Goal: Transaction & Acquisition: Subscribe to service/newsletter

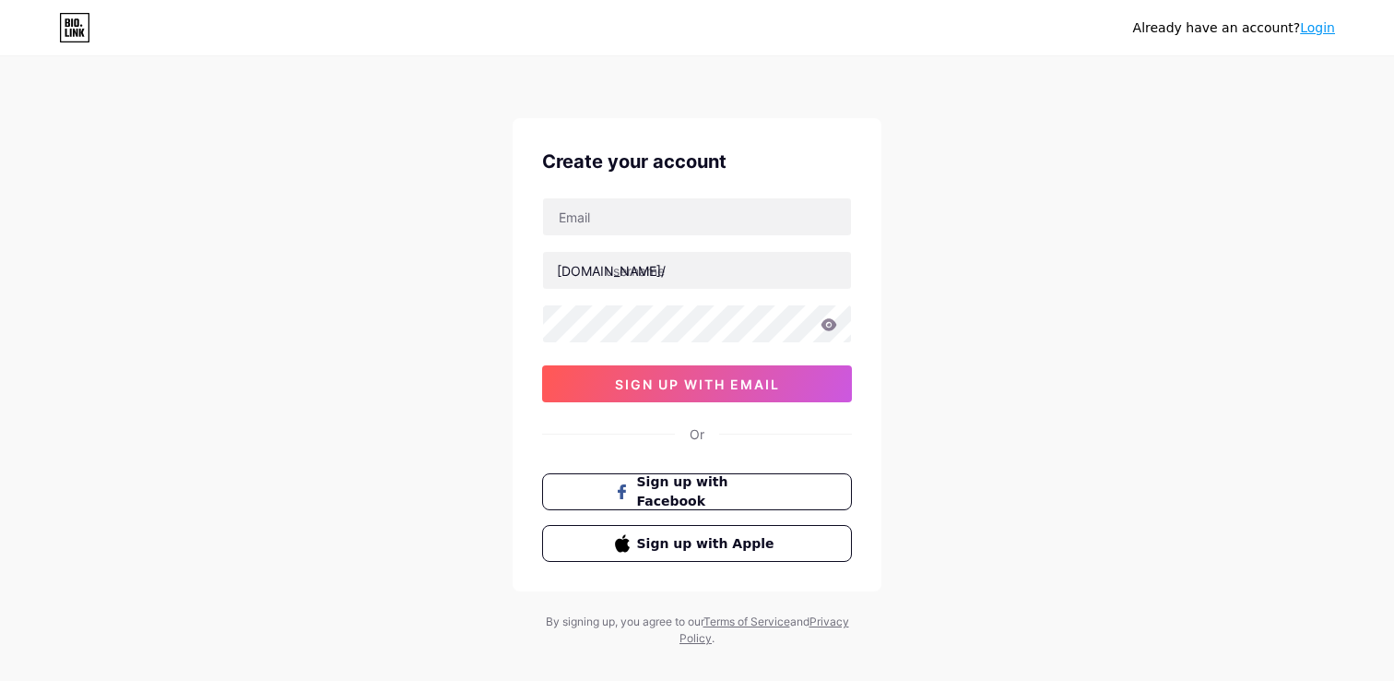
click at [611, 239] on div "[DOMAIN_NAME]/ 0cAFcWeA4u3MH3sSVjmOG7AGJ0qWX587_oz39wDh9-bDQiOMlMnaOdE64CBbQQwd…" at bounding box center [697, 299] width 310 height 205
click at [588, 217] on input "text" at bounding box center [697, 216] width 308 height 37
type input "[EMAIL_ADDRESS][DOMAIN_NAME]"
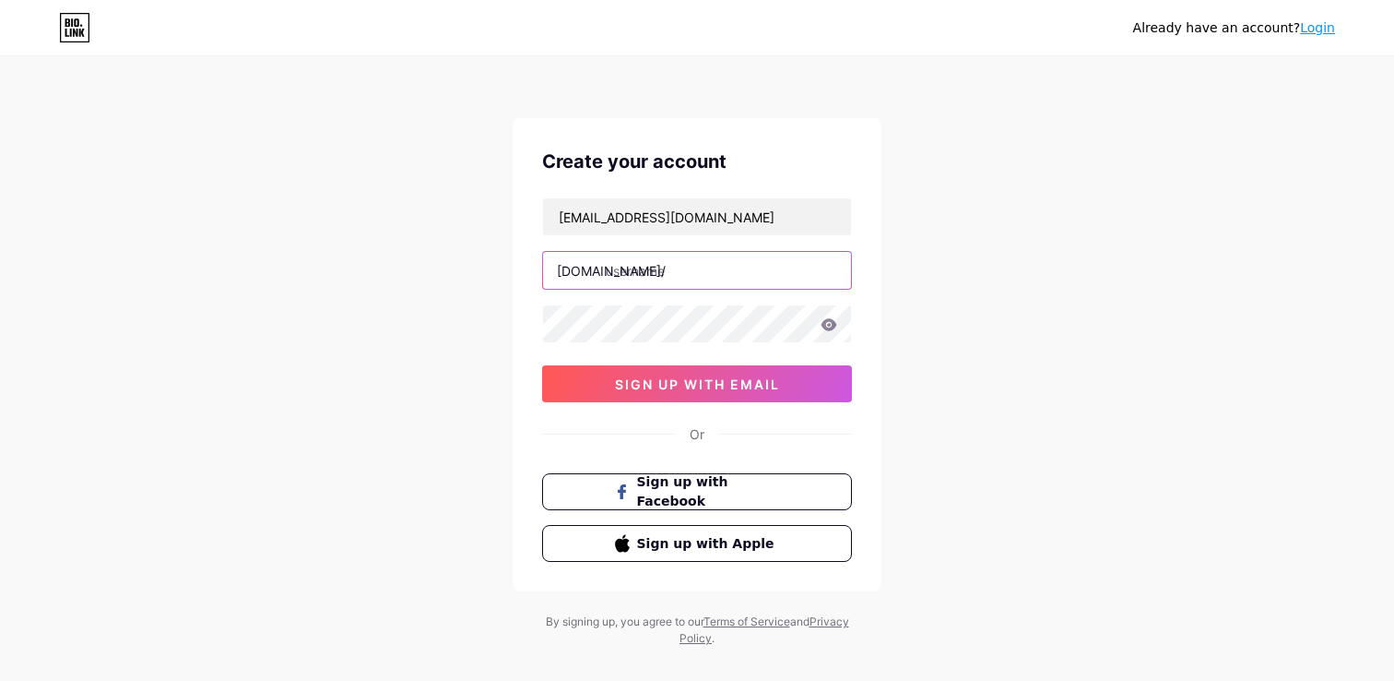
click at [637, 267] on input "text" at bounding box center [697, 270] width 308 height 37
type input "d"
type input "stardental"
click at [563, 299] on div "[EMAIL_ADDRESS][DOMAIN_NAME] [DOMAIN_NAME]/ stardental 0cAFcWeA4u3MH3sSVjmOG7AG…" at bounding box center [697, 299] width 310 height 205
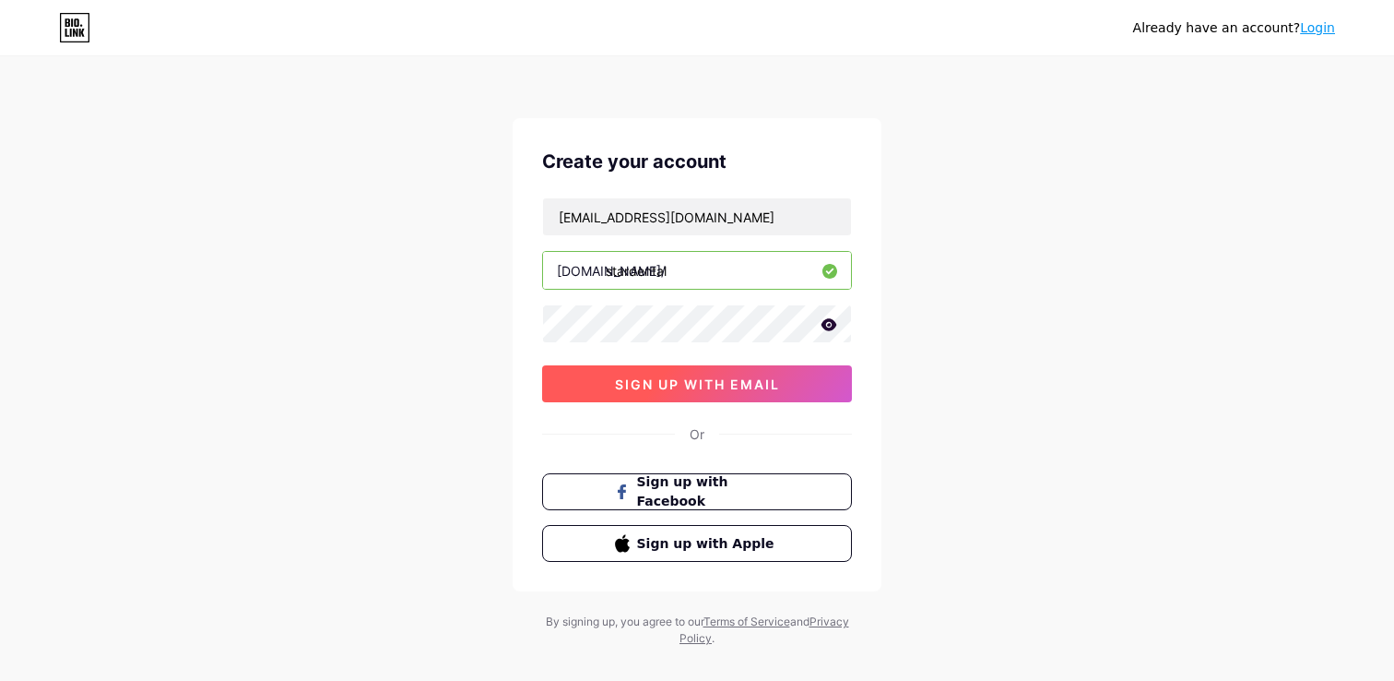
click at [618, 374] on button "sign up with email" at bounding box center [697, 383] width 310 height 37
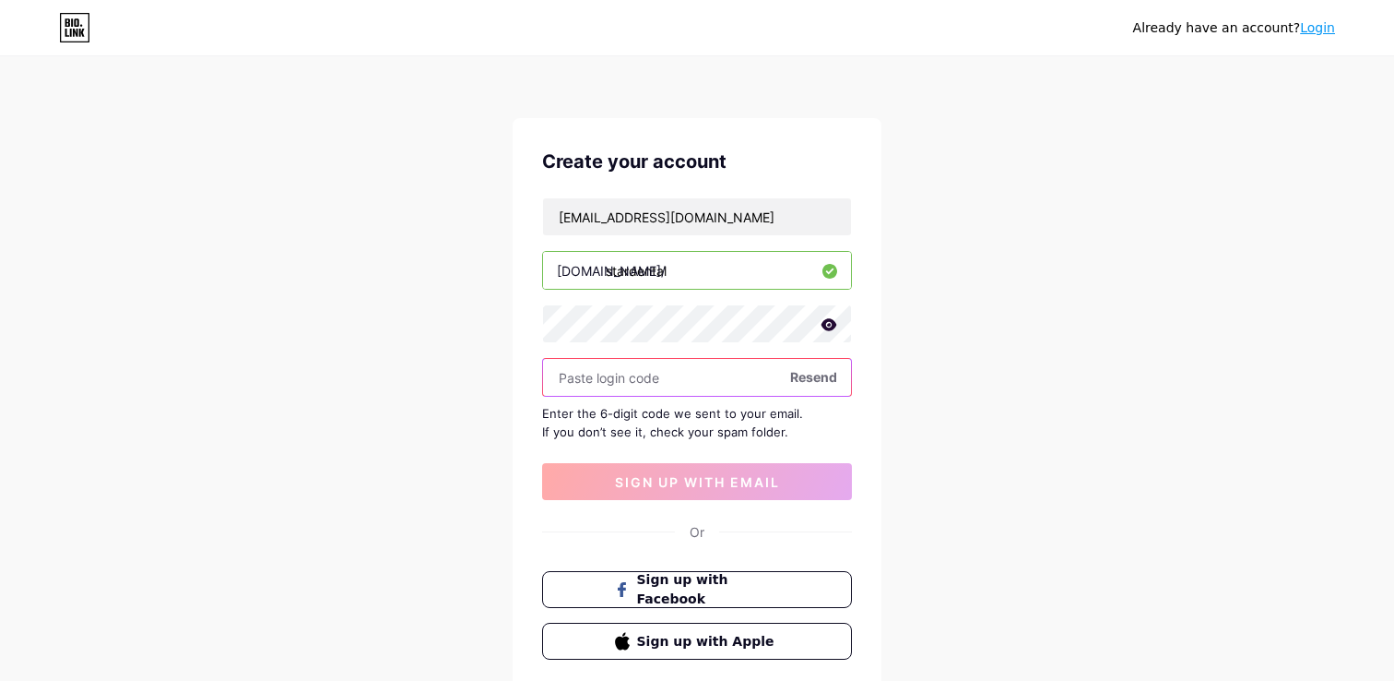
paste input "303594"
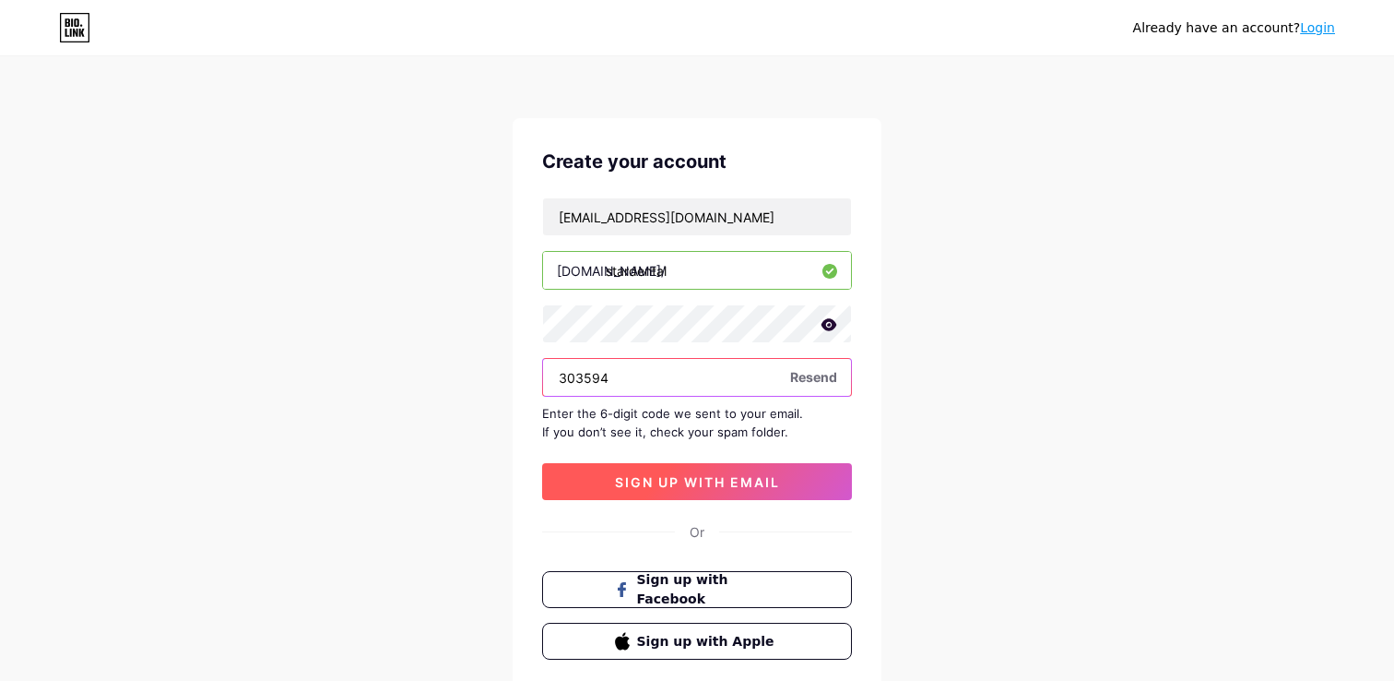
type input "303594"
click at [658, 494] on button "sign up with email" at bounding box center [697, 481] width 310 height 37
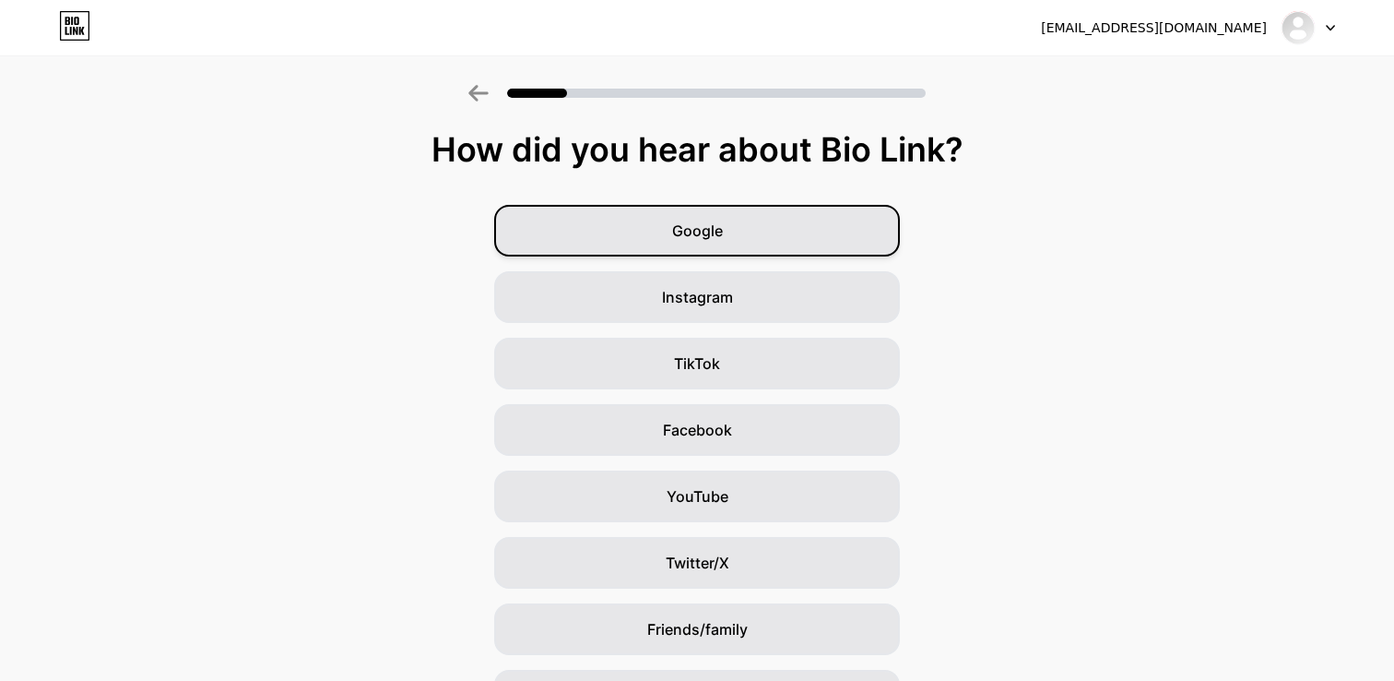
click at [635, 213] on div "Google" at bounding box center [697, 231] width 406 height 52
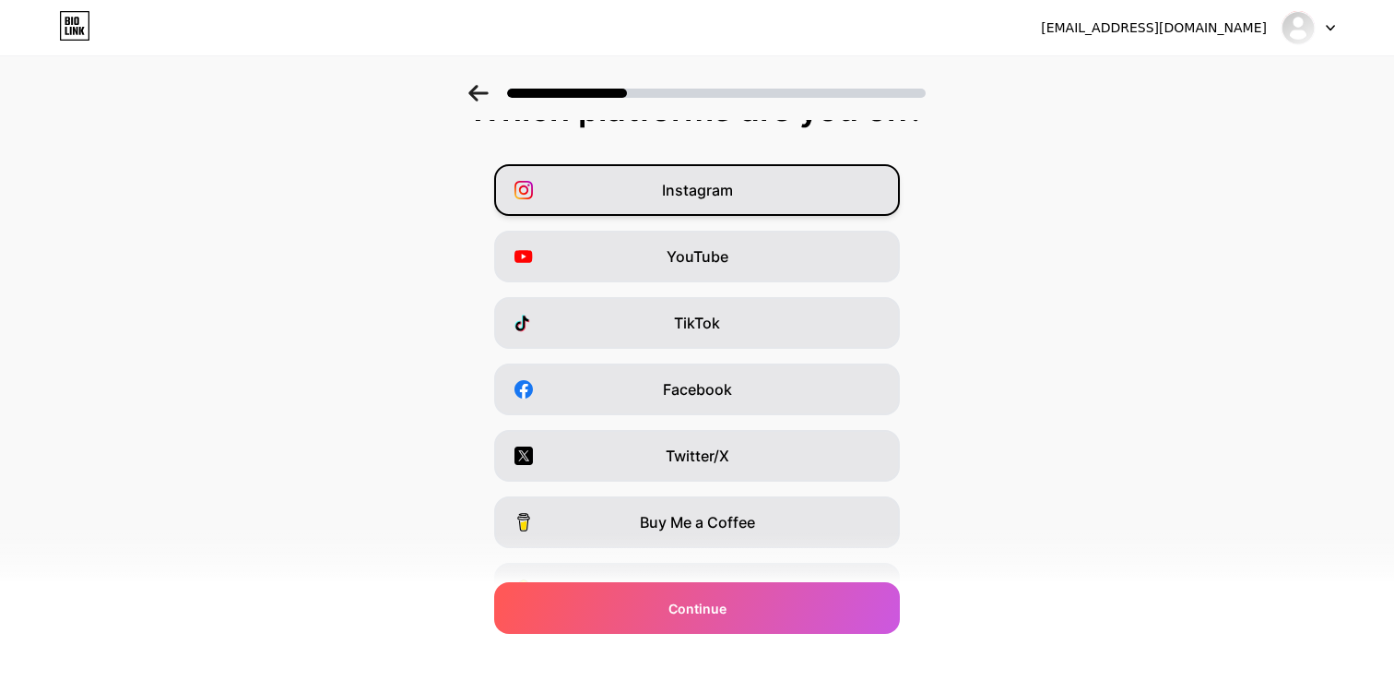
scroll to position [48, 0]
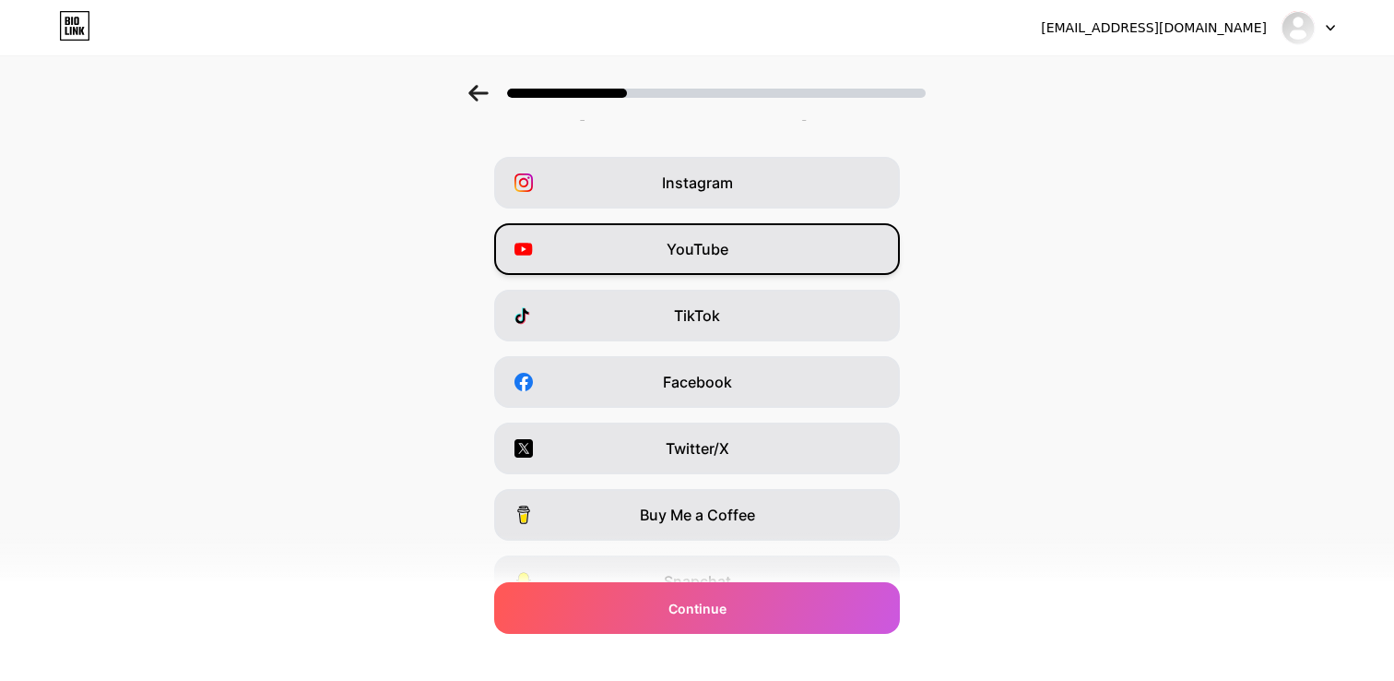
click at [684, 246] on span "YouTube" at bounding box center [698, 249] width 62 height 22
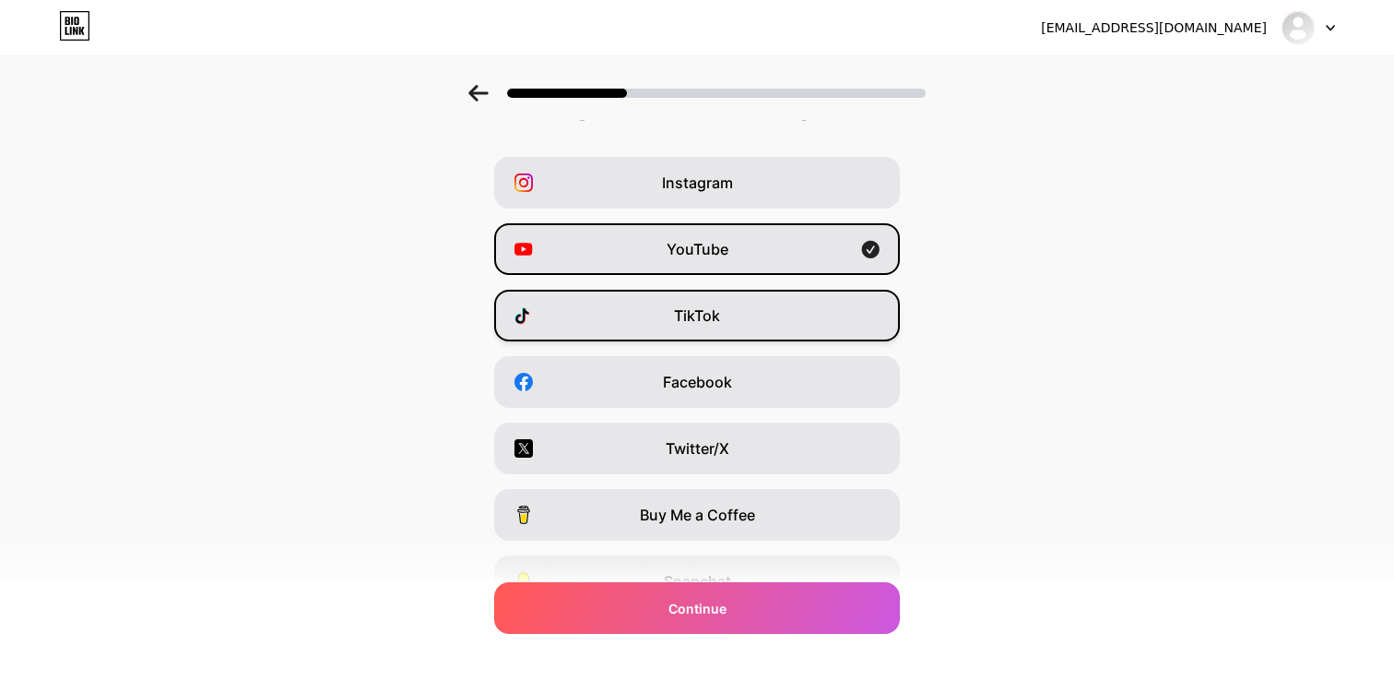
click at [676, 314] on span "TikTok" at bounding box center [697, 315] width 46 height 22
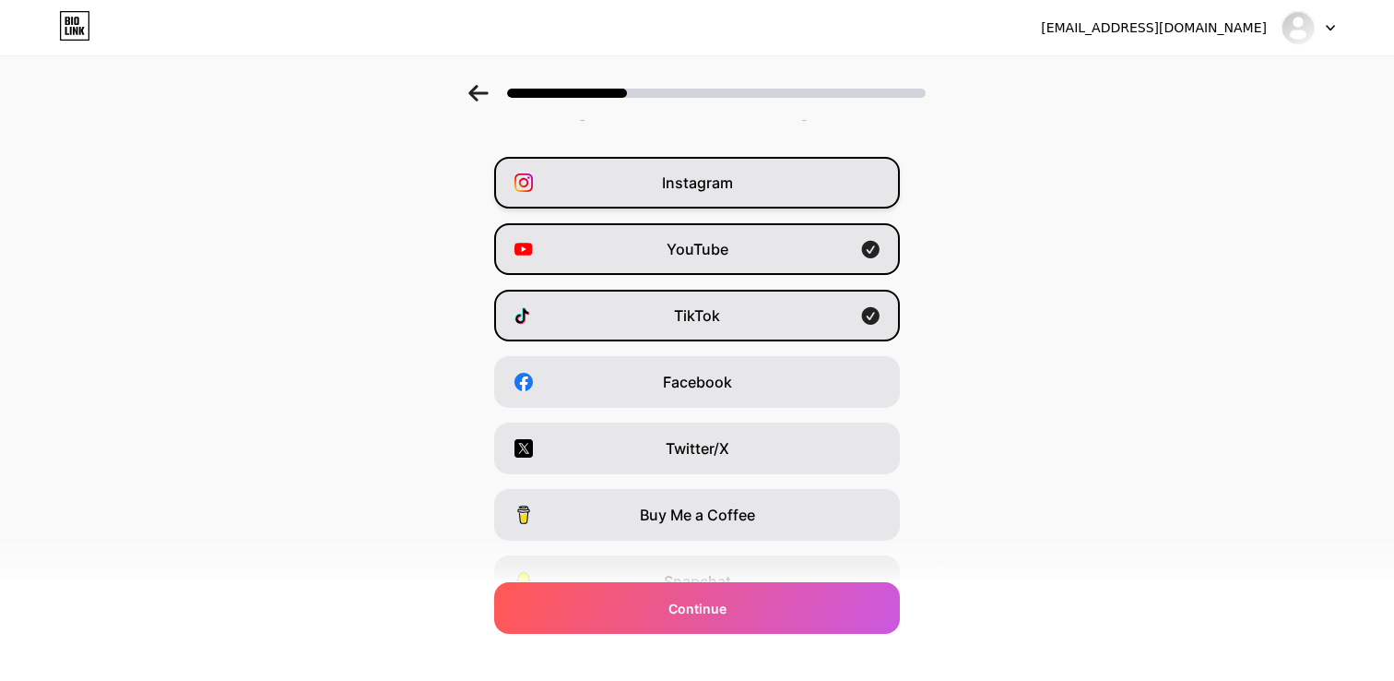
click at [664, 197] on div "Instagram" at bounding box center [697, 183] width 406 height 52
click at [665, 417] on div "Instagram YouTube TikTok Facebook Twitter/X Buy Me a Coffee Snapchat I have a w…" at bounding box center [697, 415] width 1376 height 516
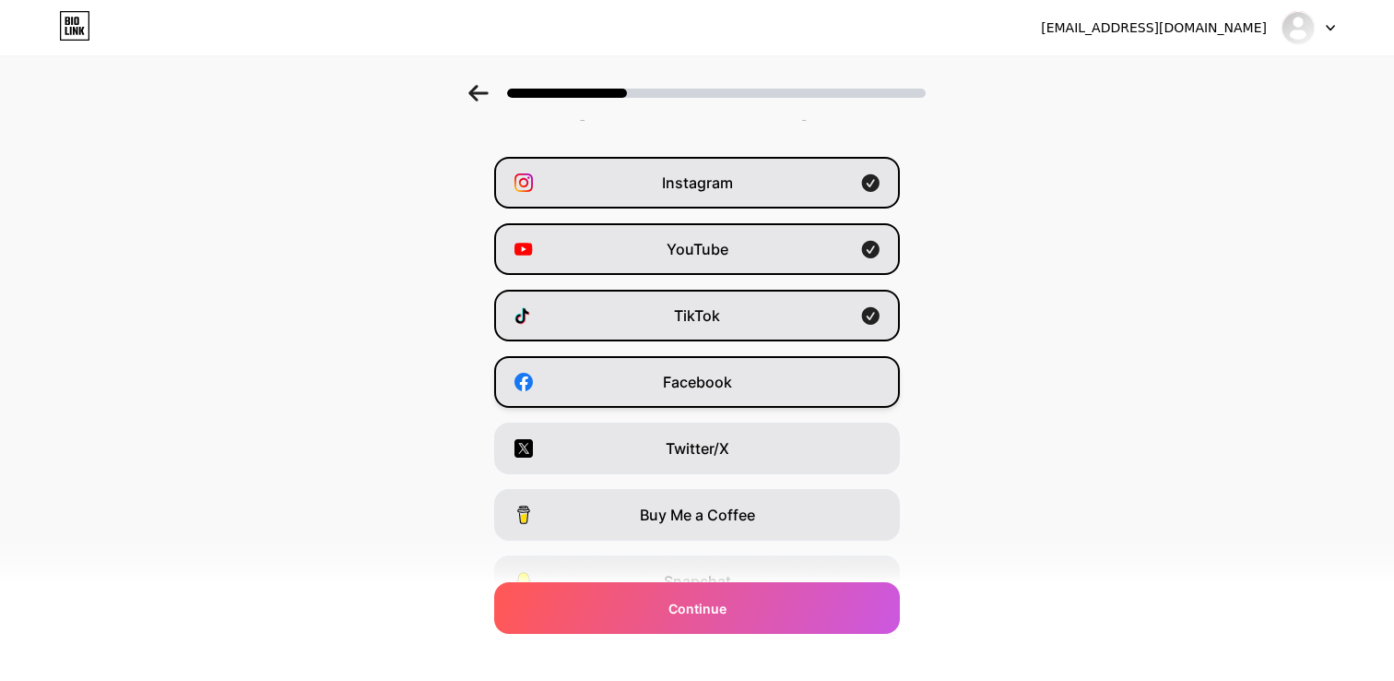
click at [660, 399] on div "Facebook" at bounding box center [697, 382] width 406 height 52
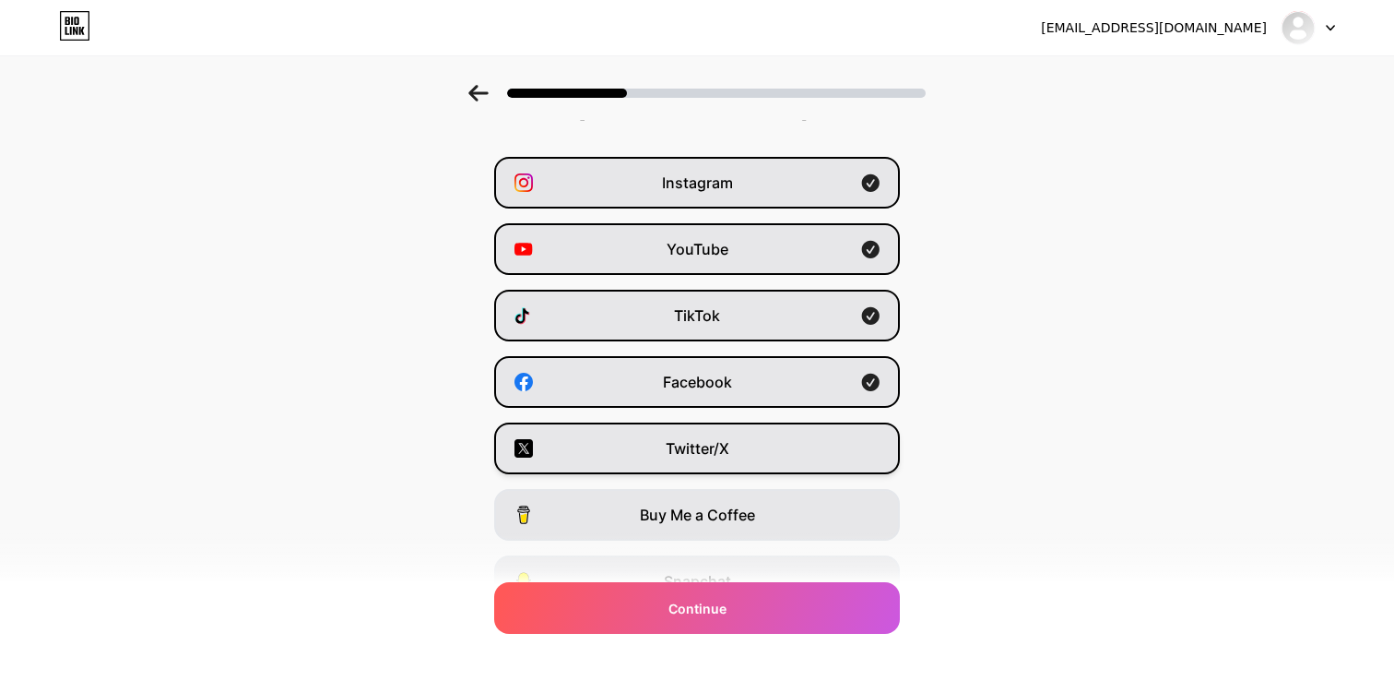
click at [652, 463] on div "Twitter/X" at bounding box center [697, 448] width 406 height 52
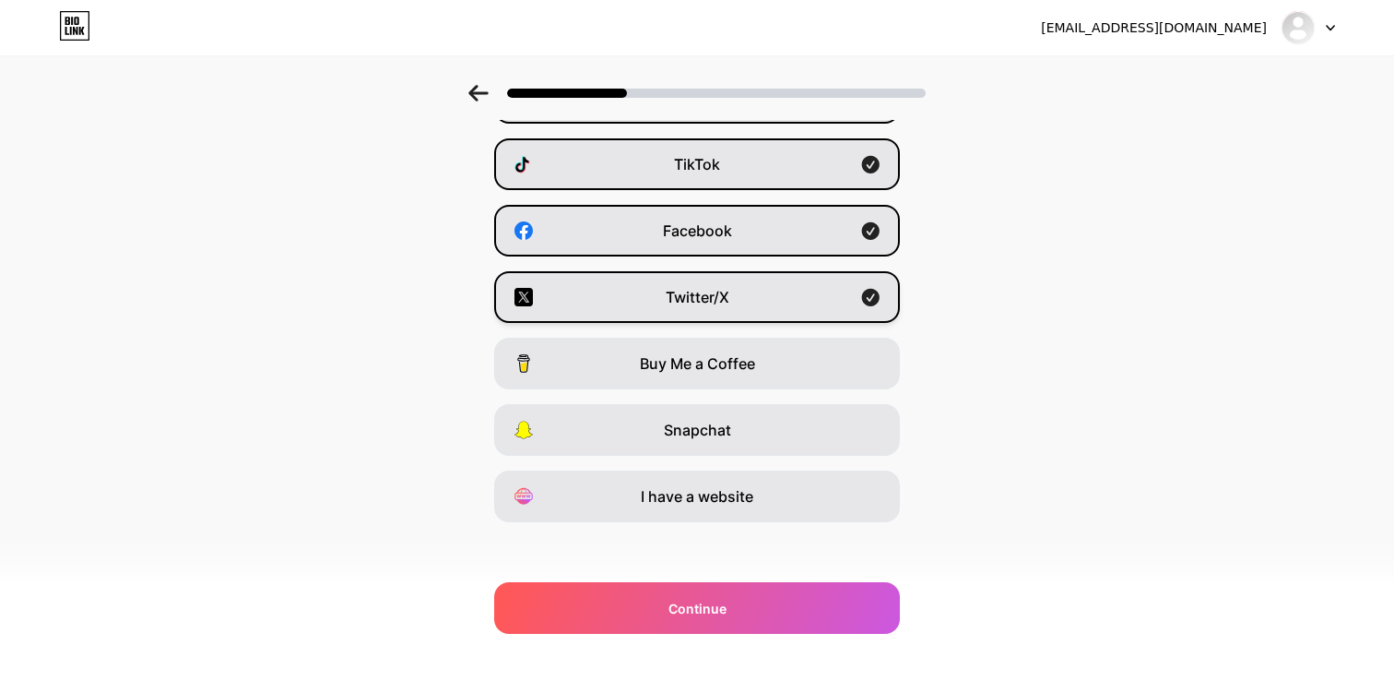
scroll to position [207, 0]
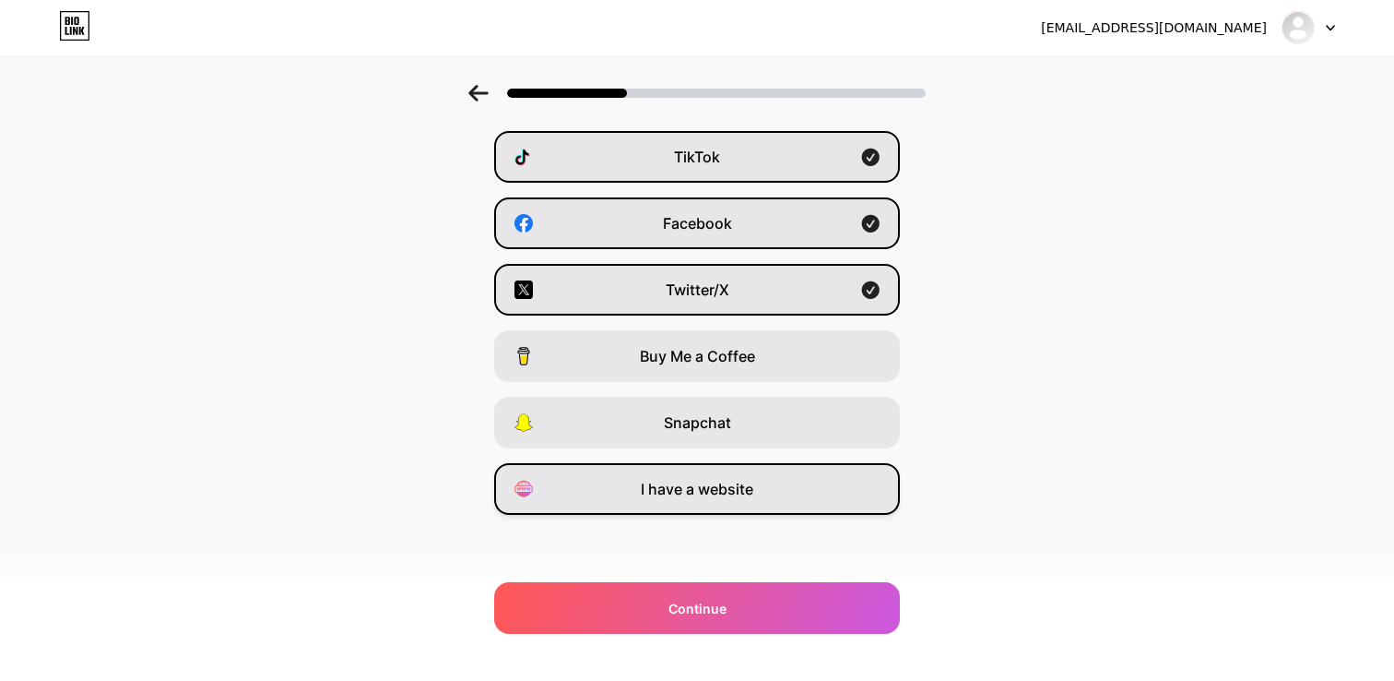
click at [661, 509] on div "I have a website" at bounding box center [697, 489] width 406 height 52
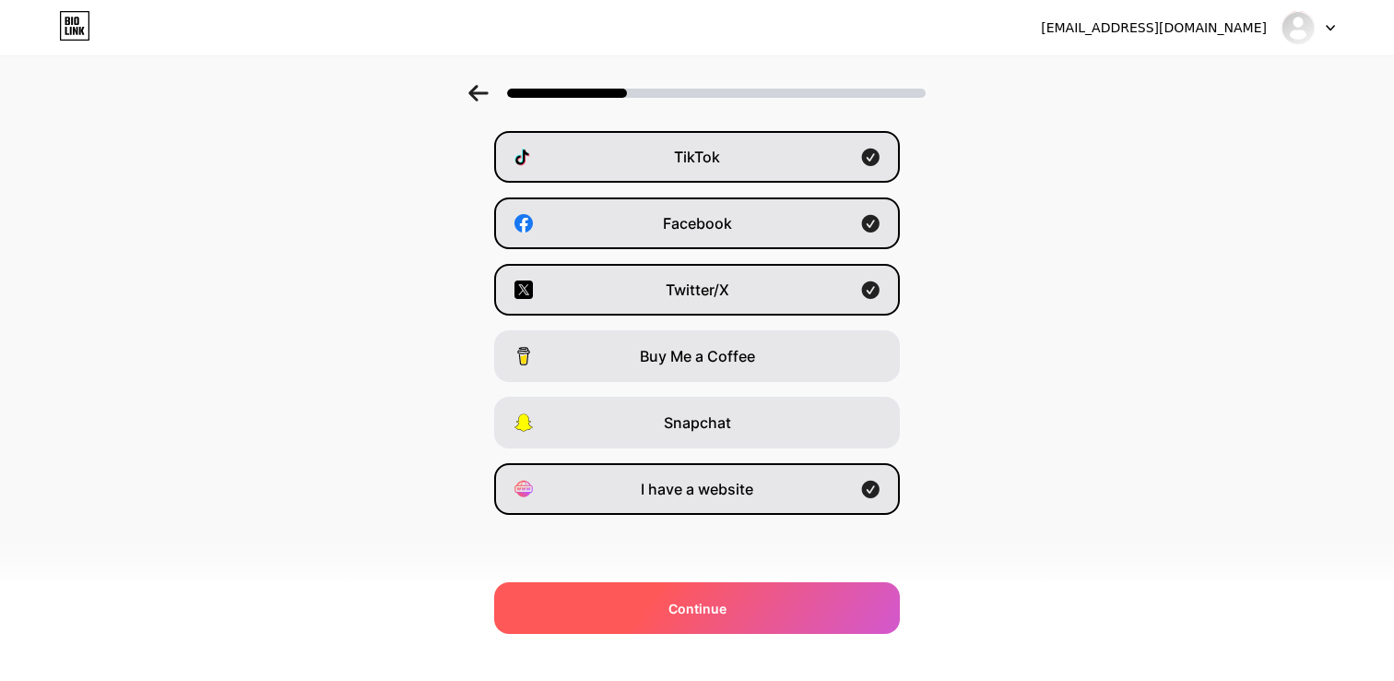
click at [671, 610] on span "Continue" at bounding box center [698, 608] width 58 height 19
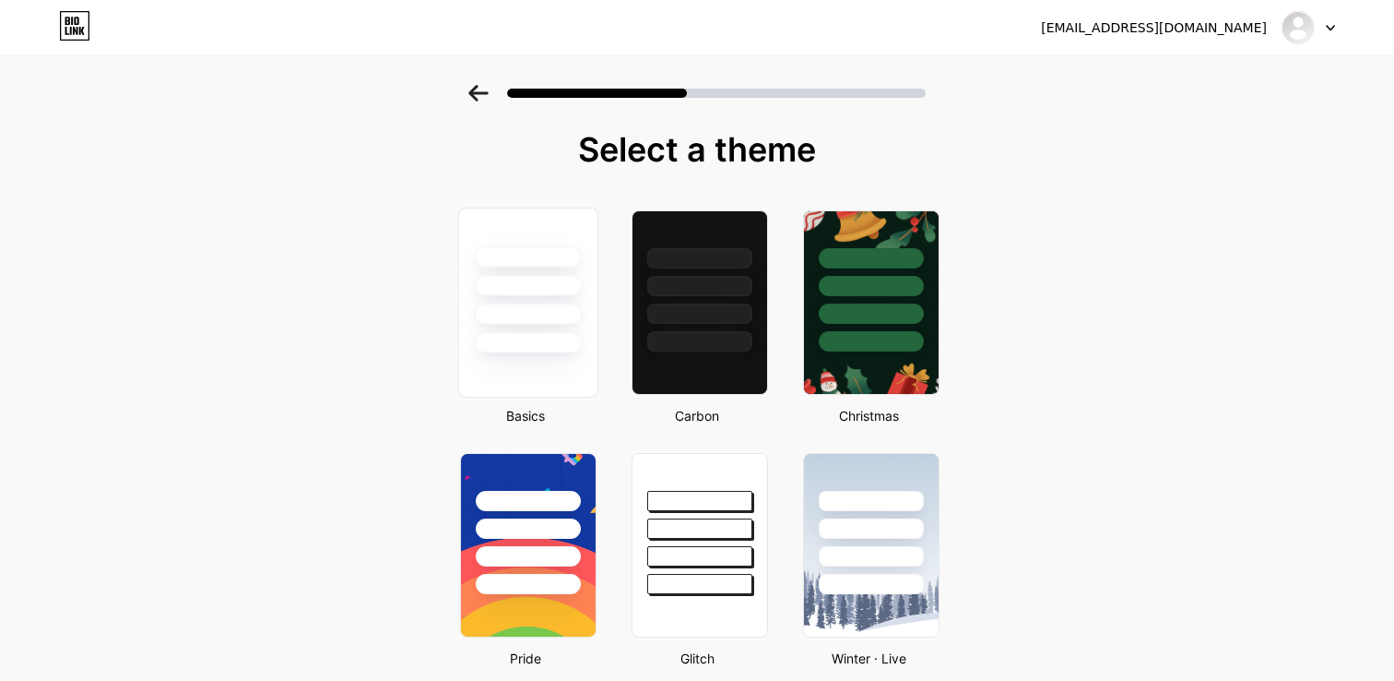
click at [516, 334] on div at bounding box center [528, 342] width 108 height 21
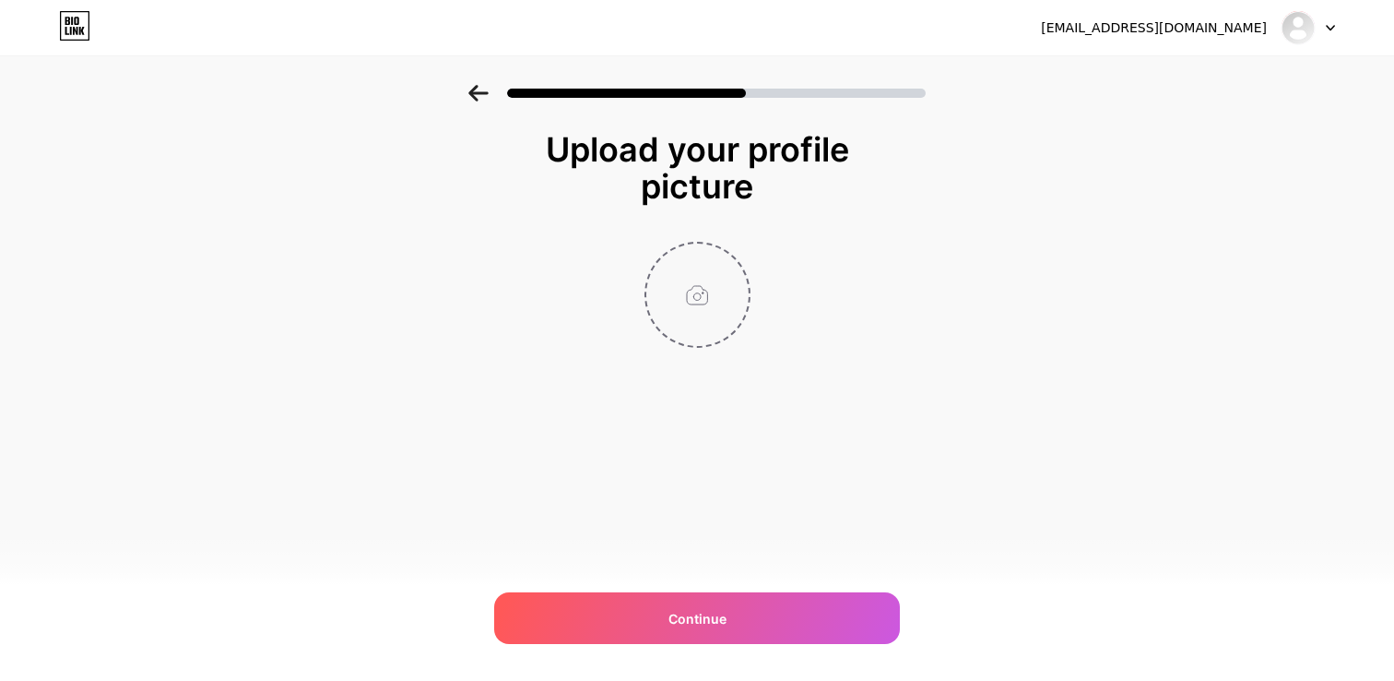
click at [688, 326] on input "file" at bounding box center [698, 294] width 102 height 102
type input "C:\fakepath\Star Dental Stacked Transparent Medium.jpeg"
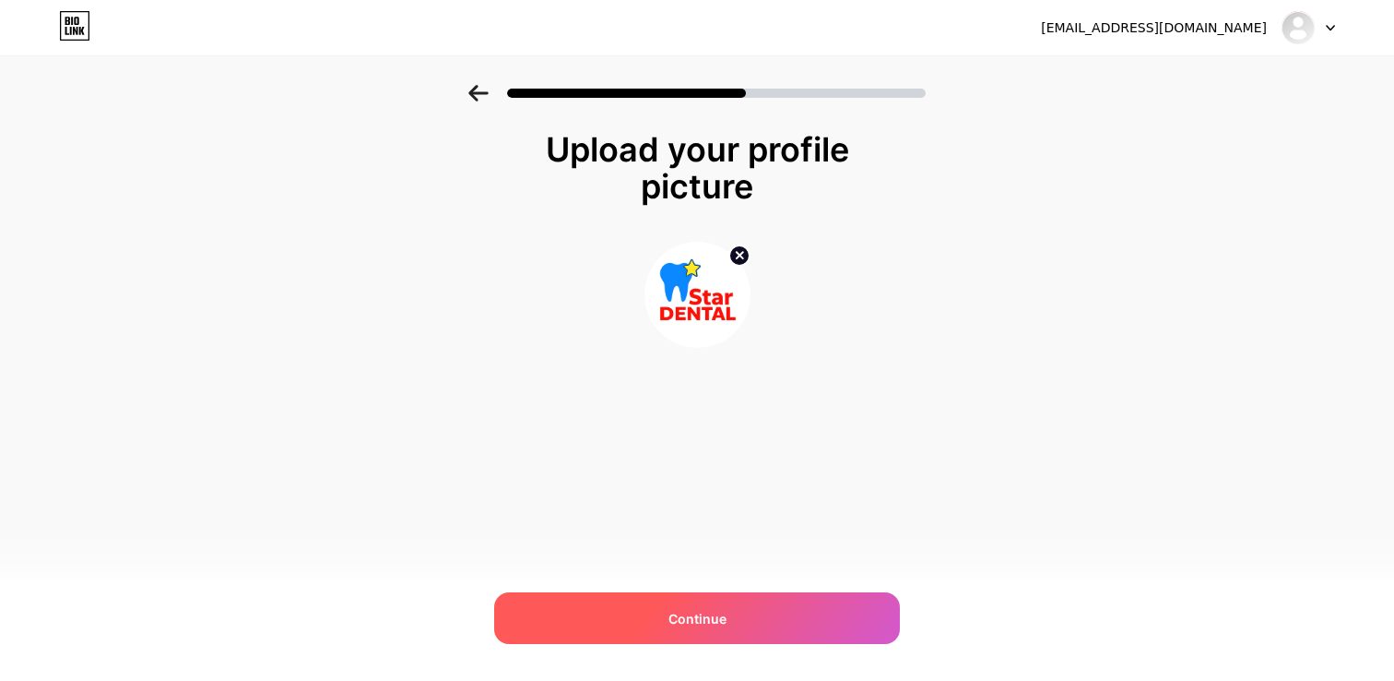
click at [700, 615] on span "Continue" at bounding box center [698, 618] width 58 height 19
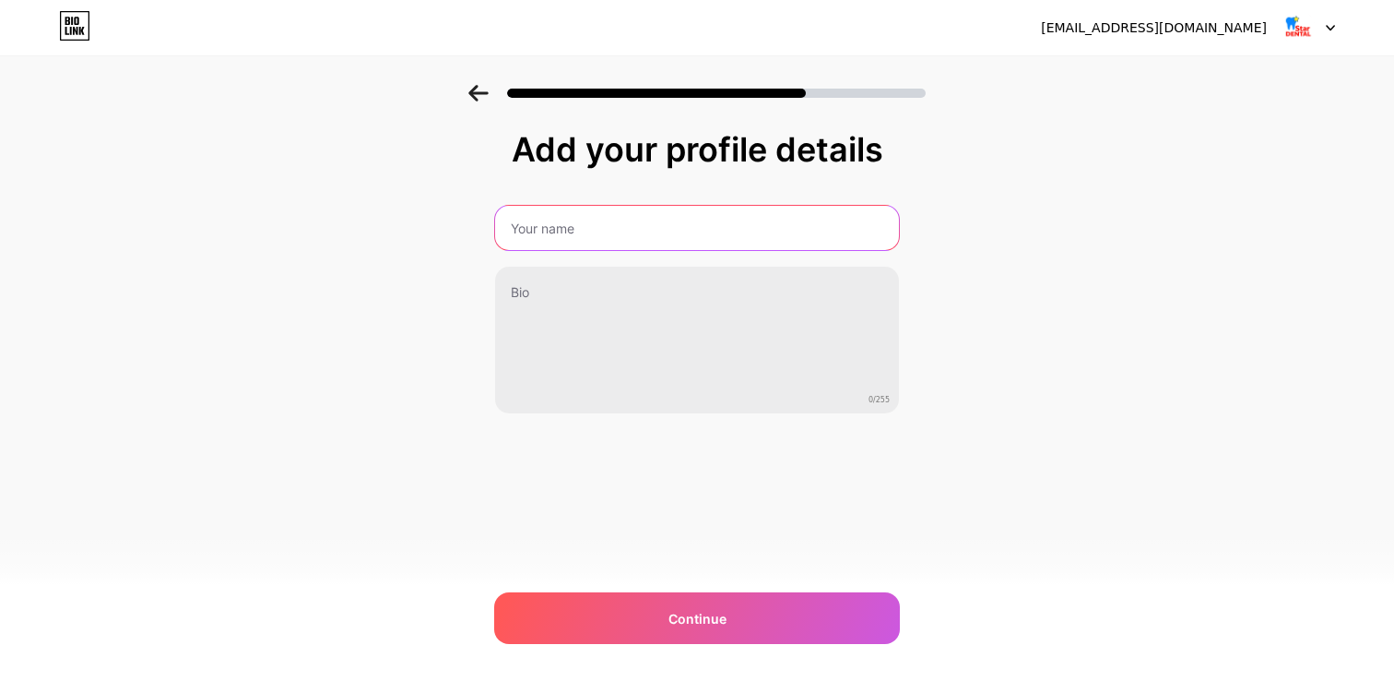
click at [564, 238] on input "text" at bounding box center [697, 228] width 404 height 44
type input "Star Dental"
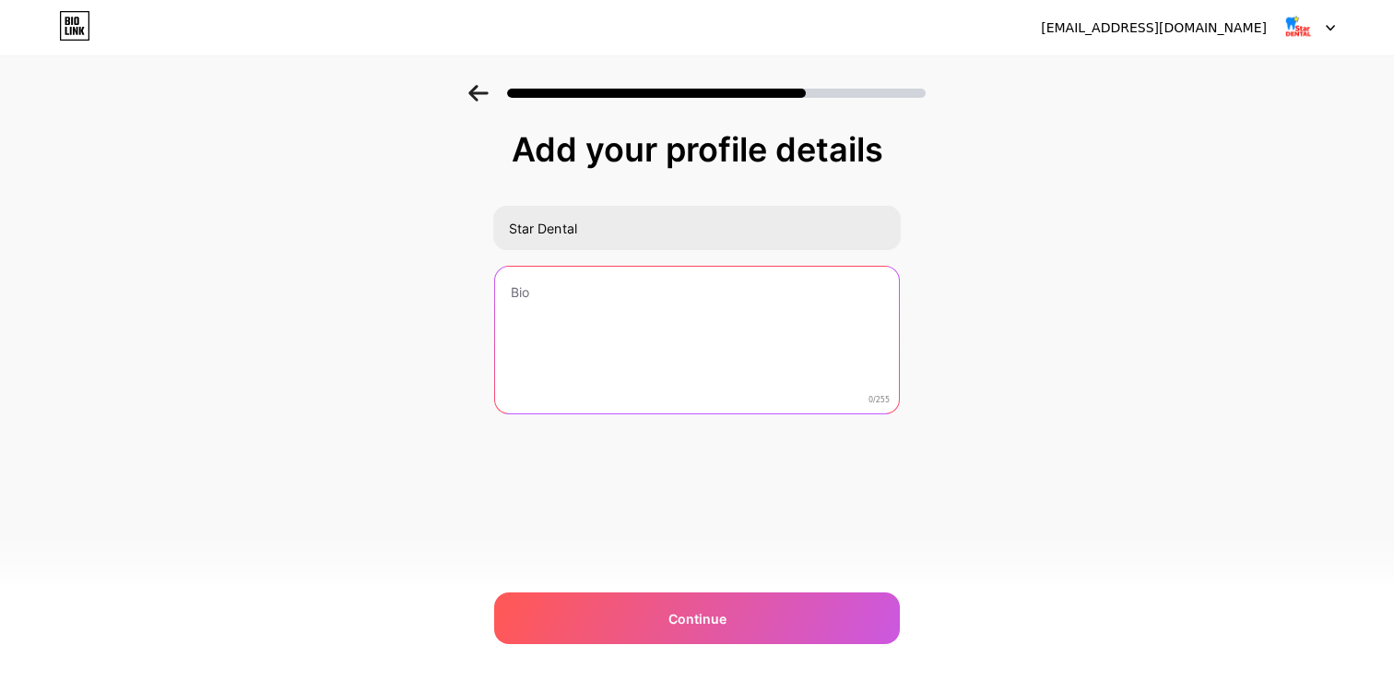
click at [718, 387] on textarea at bounding box center [697, 341] width 404 height 148
paste textarea "Star Dental is a modern, full-service dental practice proudly serving [GEOGRAPH…"
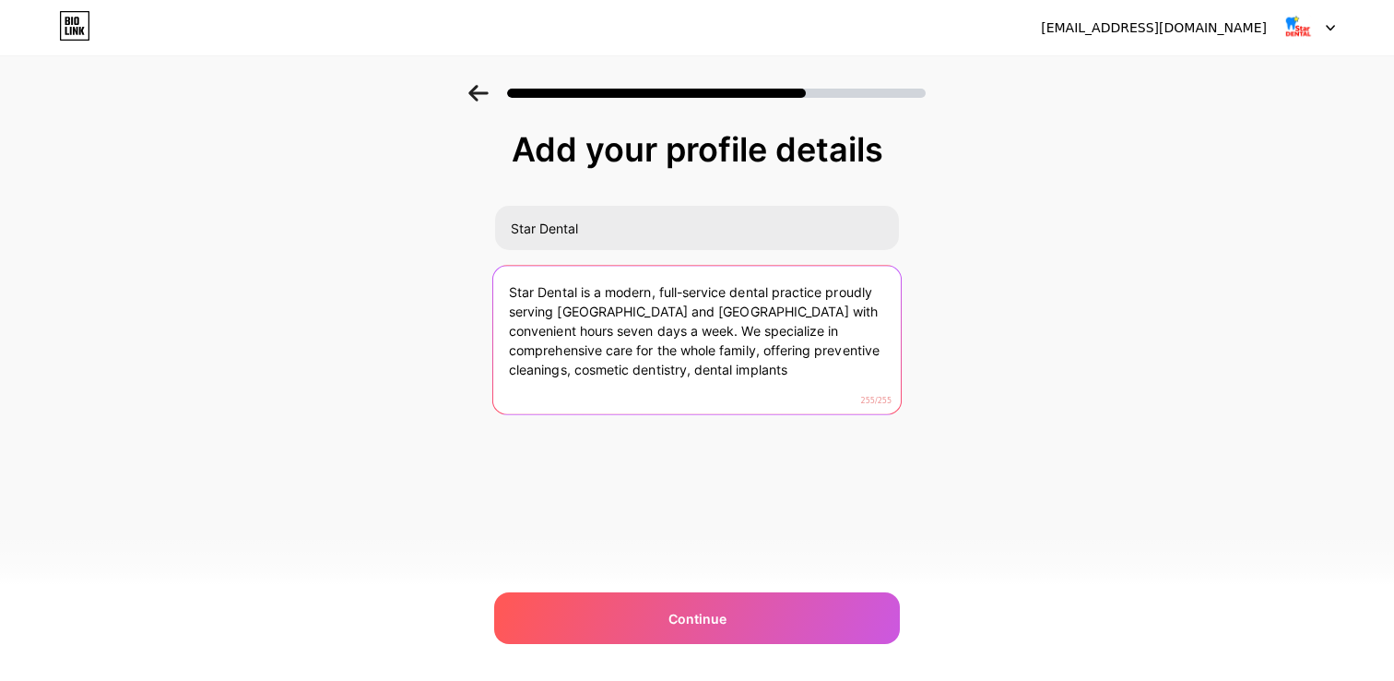
drag, startPoint x: 594, startPoint y: 329, endPoint x: 706, endPoint y: 410, distance: 138.0
click at [706, 410] on textarea "Star Dental is a modern, full-service dental practice proudly serving [GEOGRAPH…" at bounding box center [697, 341] width 408 height 150
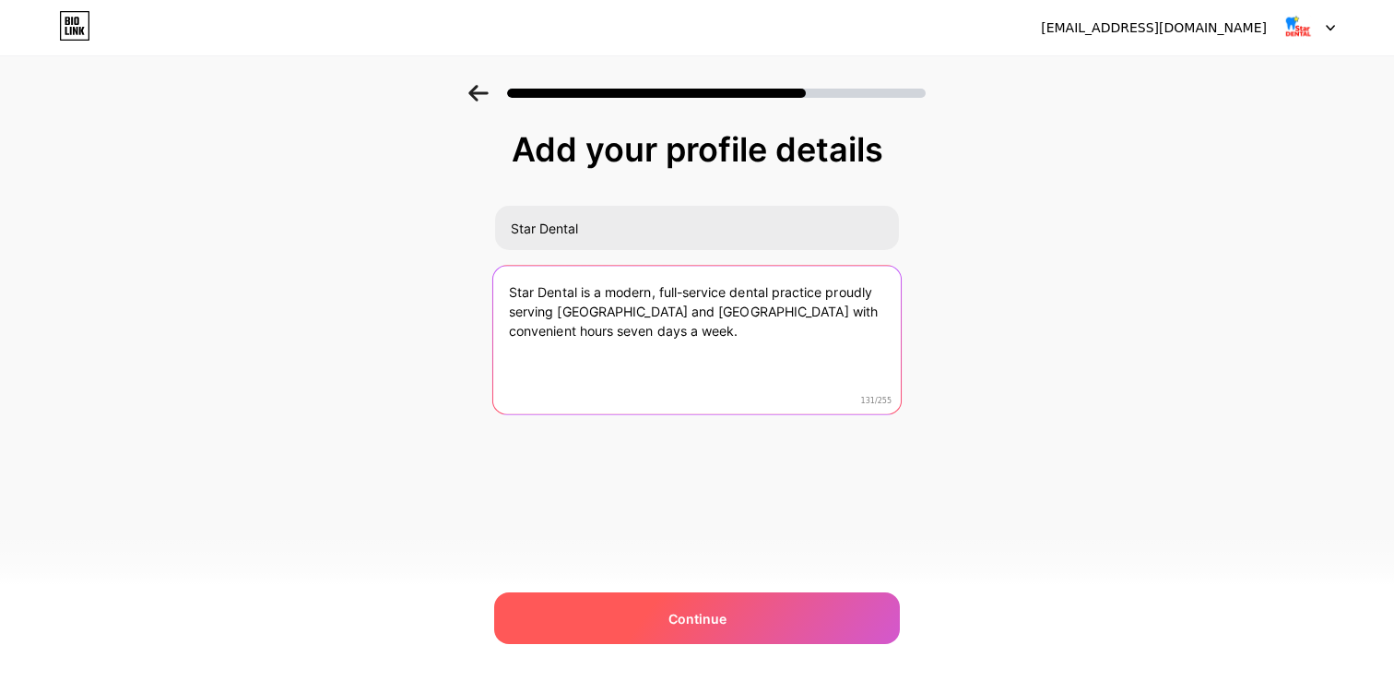
type textarea "Star Dental is a modern, full-service dental practice proudly serving [GEOGRAPH…"
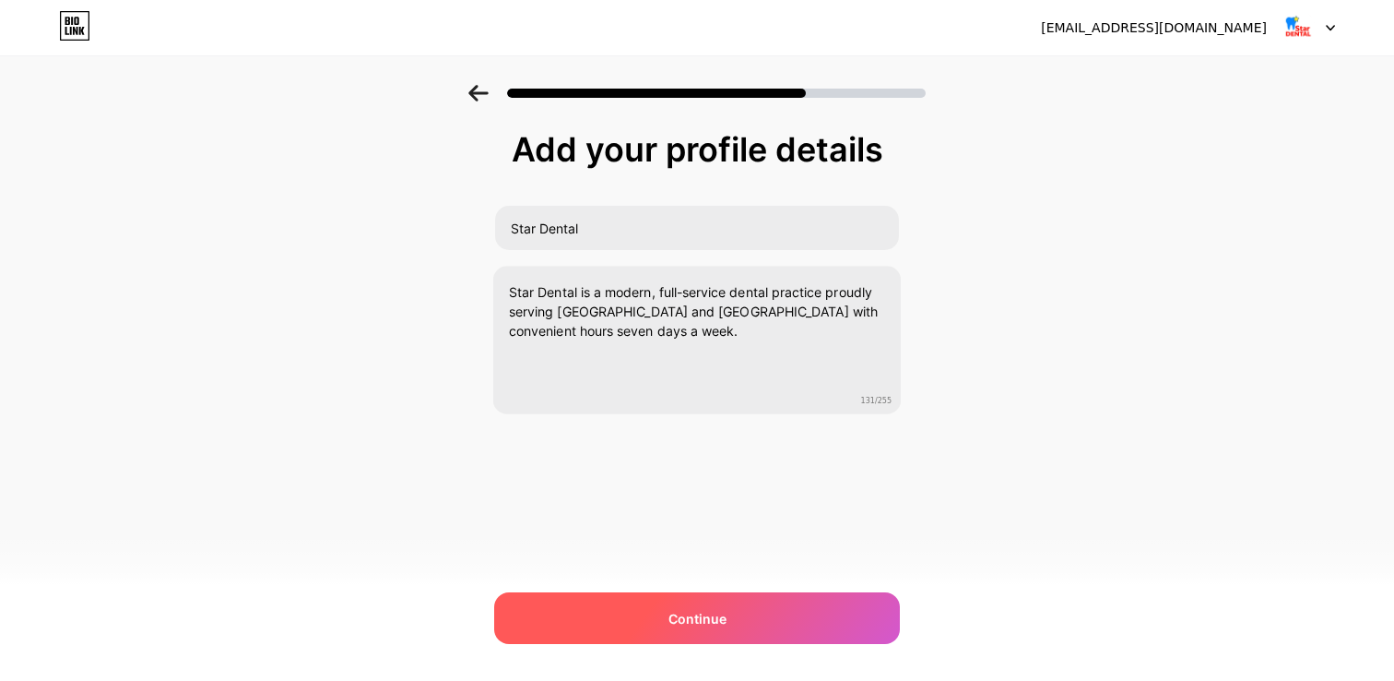
click at [704, 611] on span "Continue" at bounding box center [698, 618] width 58 height 19
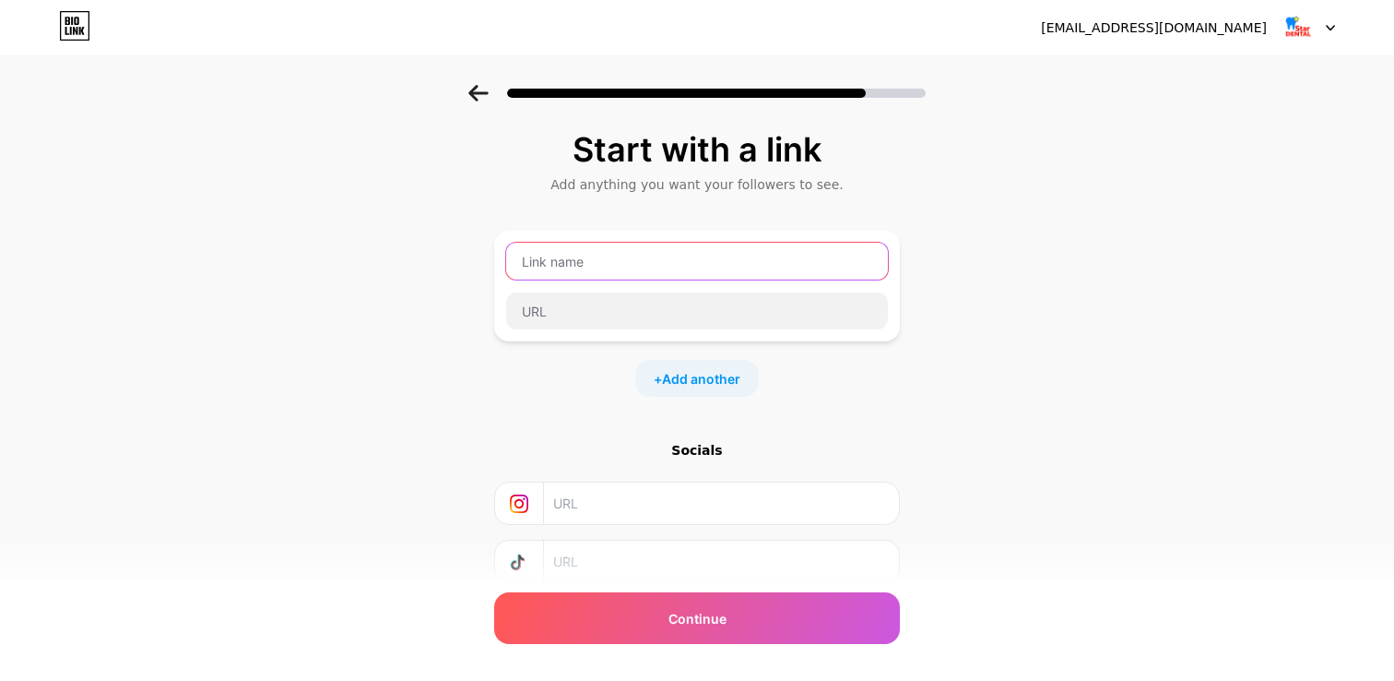
click at [573, 275] on input "text" at bounding box center [697, 261] width 382 height 37
type input "Emergency Dentist in [GEOGRAPHIC_DATA]"
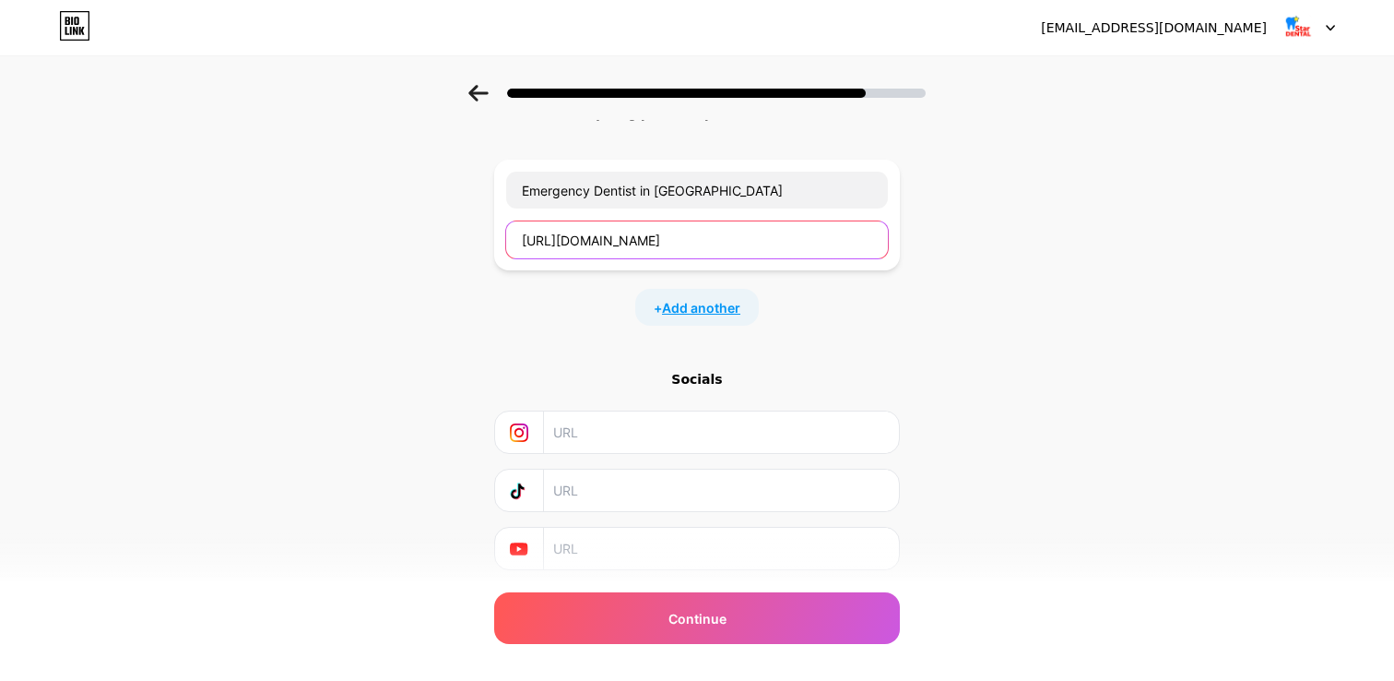
scroll to position [126, 0]
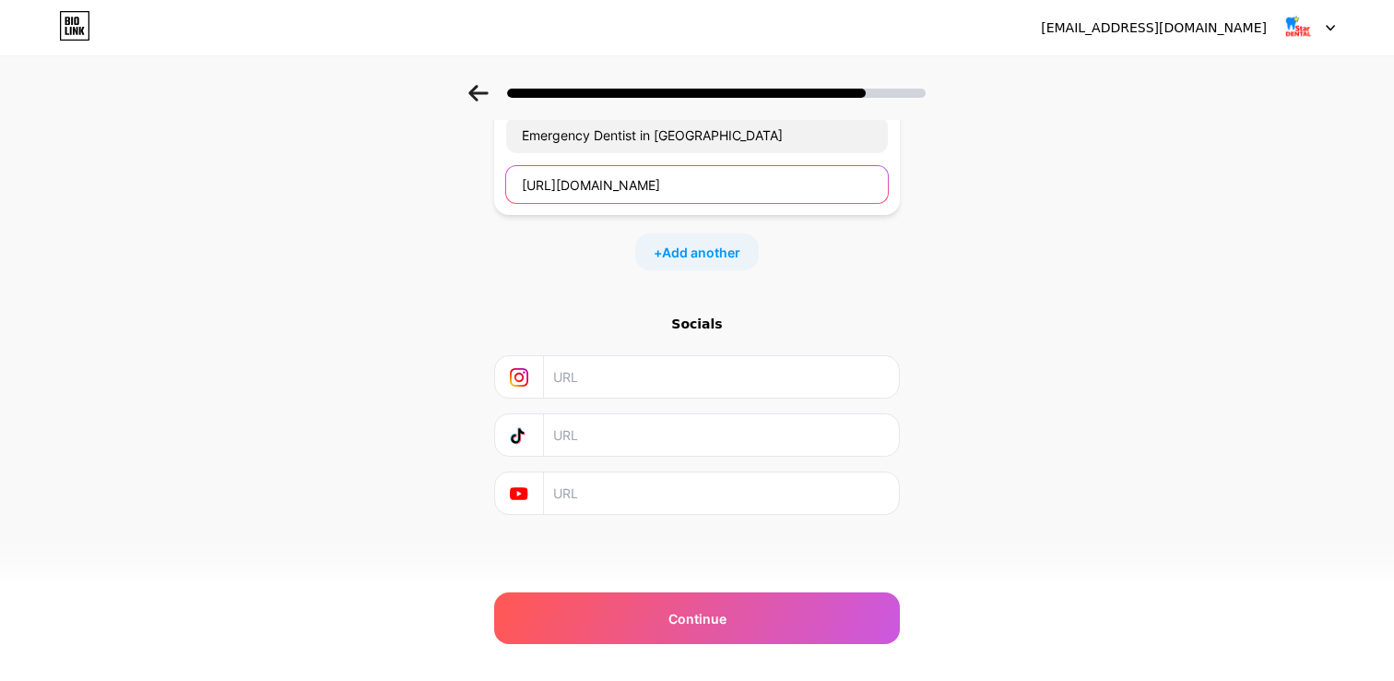
type input "[URL][DOMAIN_NAME]"
click at [569, 362] on input "text" at bounding box center [720, 377] width 335 height 42
click at [600, 389] on input "text" at bounding box center [720, 377] width 335 height 42
paste input "[URL][DOMAIN_NAME]"
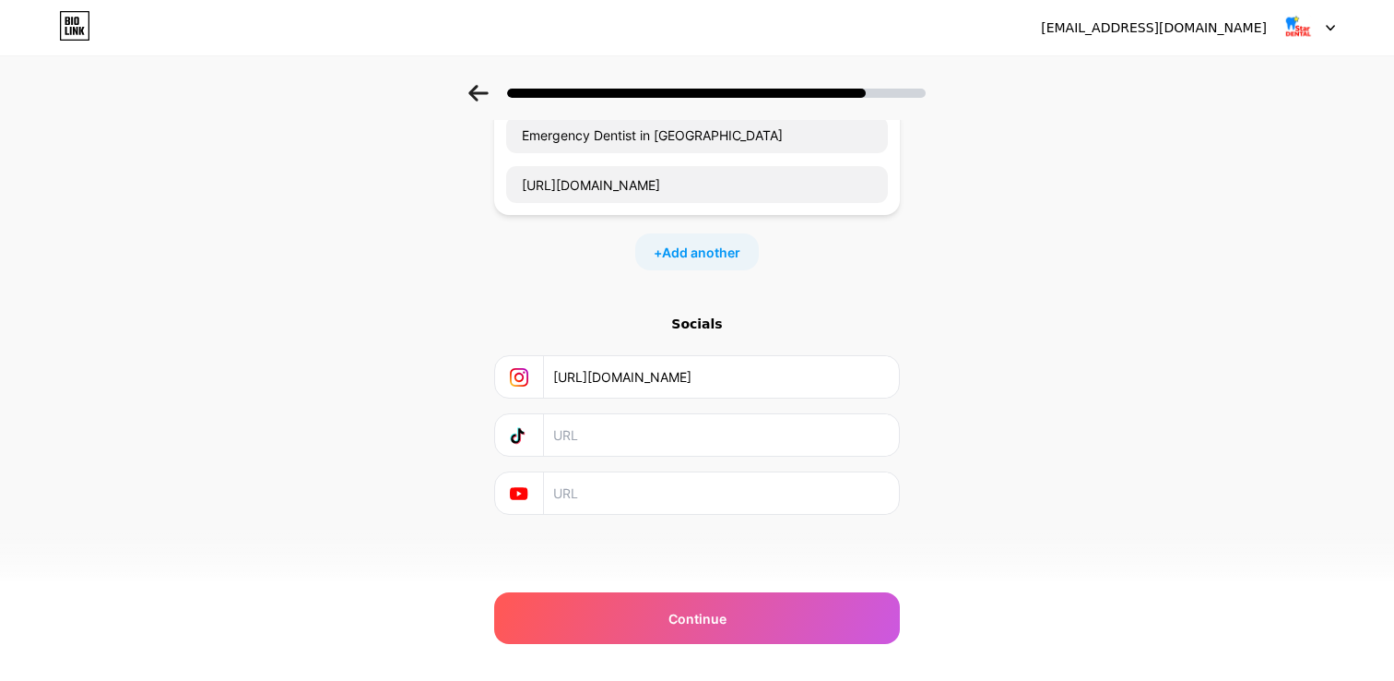
type input "[URL][DOMAIN_NAME]"
click at [632, 440] on input "text" at bounding box center [720, 435] width 335 height 42
paste input "[URL][DOMAIN_NAME]"
type input "[URL][DOMAIN_NAME]"
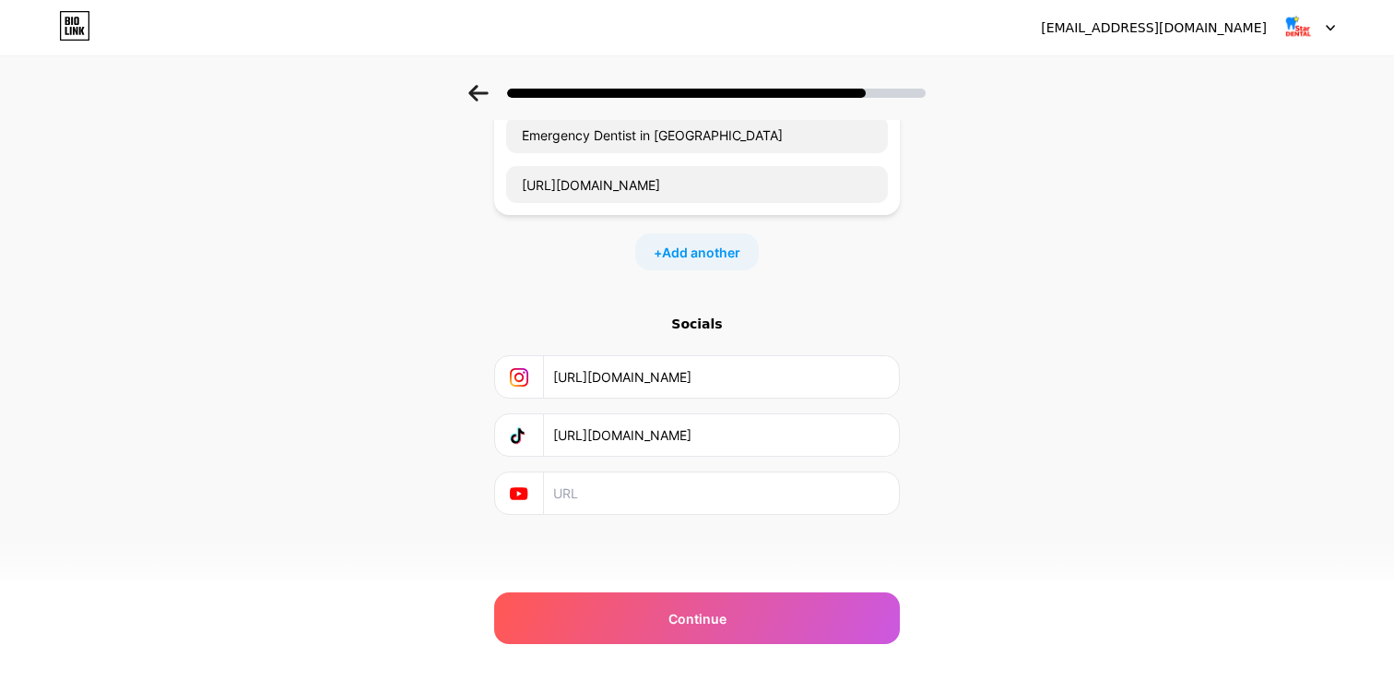
click at [595, 486] on input "text" at bounding box center [720, 493] width 335 height 42
paste input "[URL][DOMAIN_NAME]"
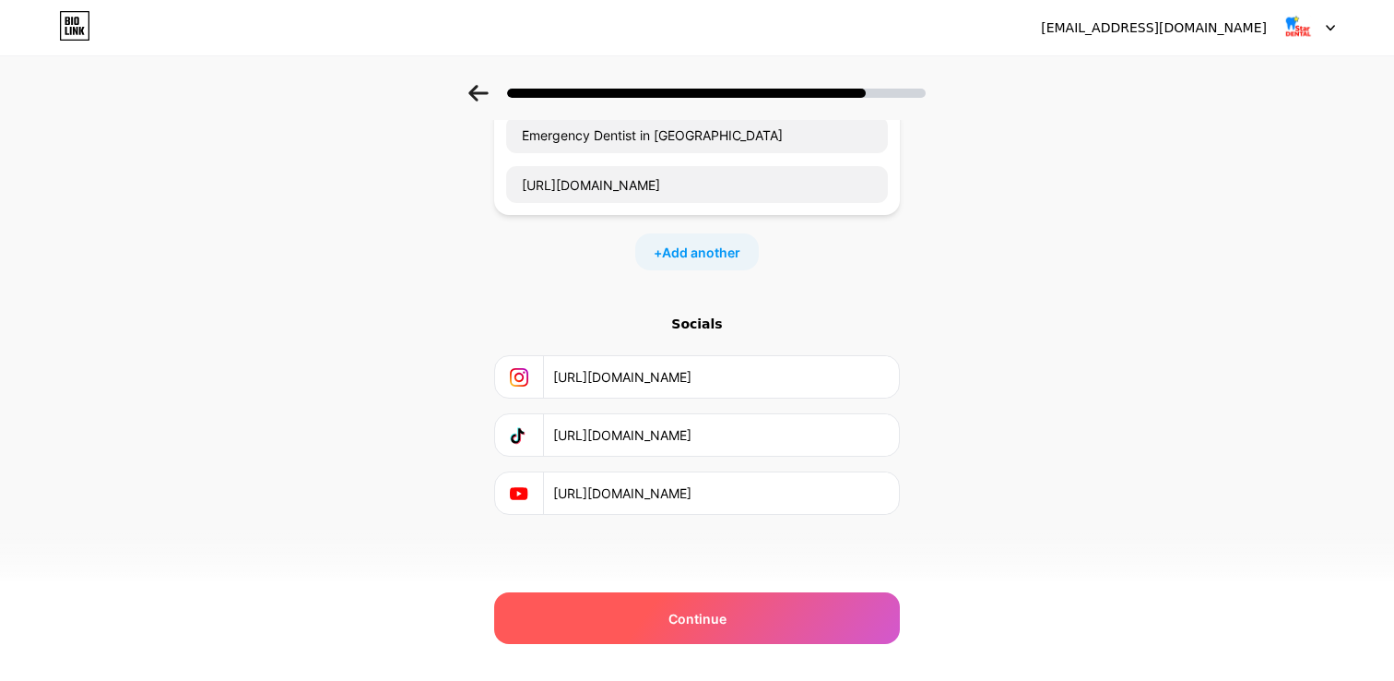
type input "[URL][DOMAIN_NAME]"
click at [645, 615] on div "Continue" at bounding box center [697, 618] width 406 height 52
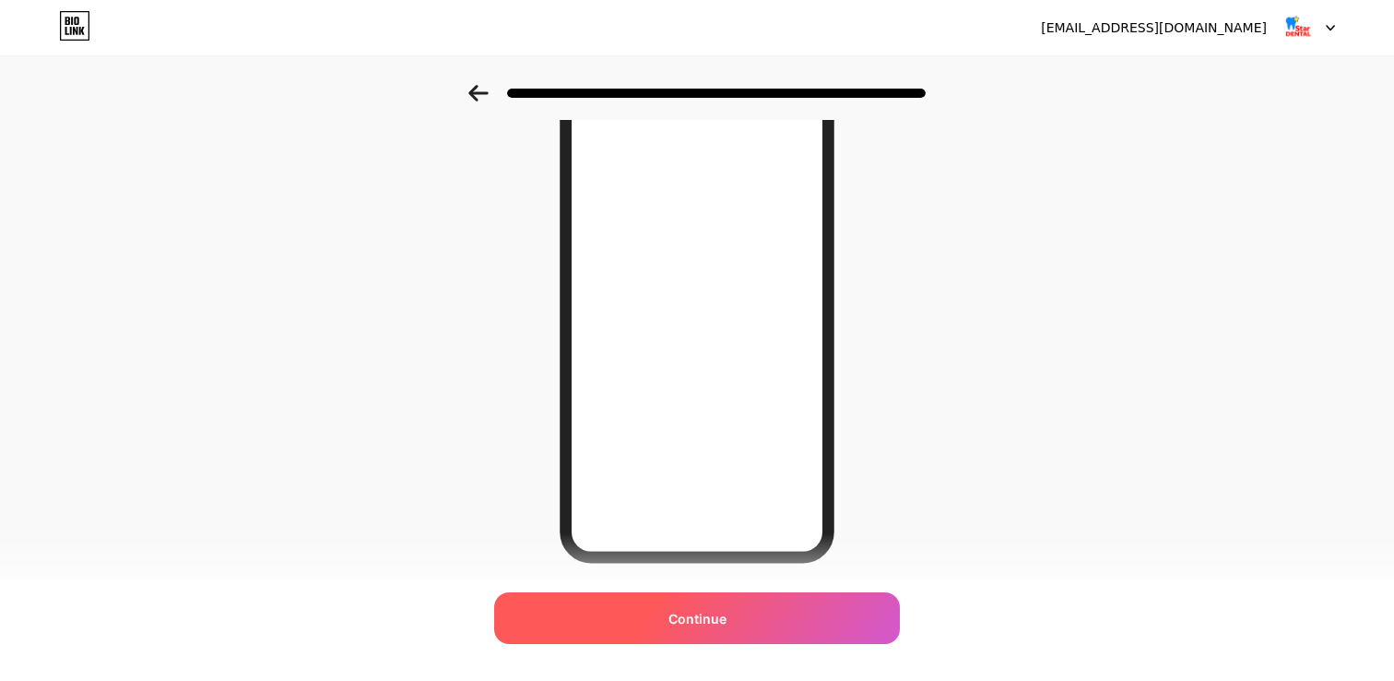
scroll to position [246, 0]
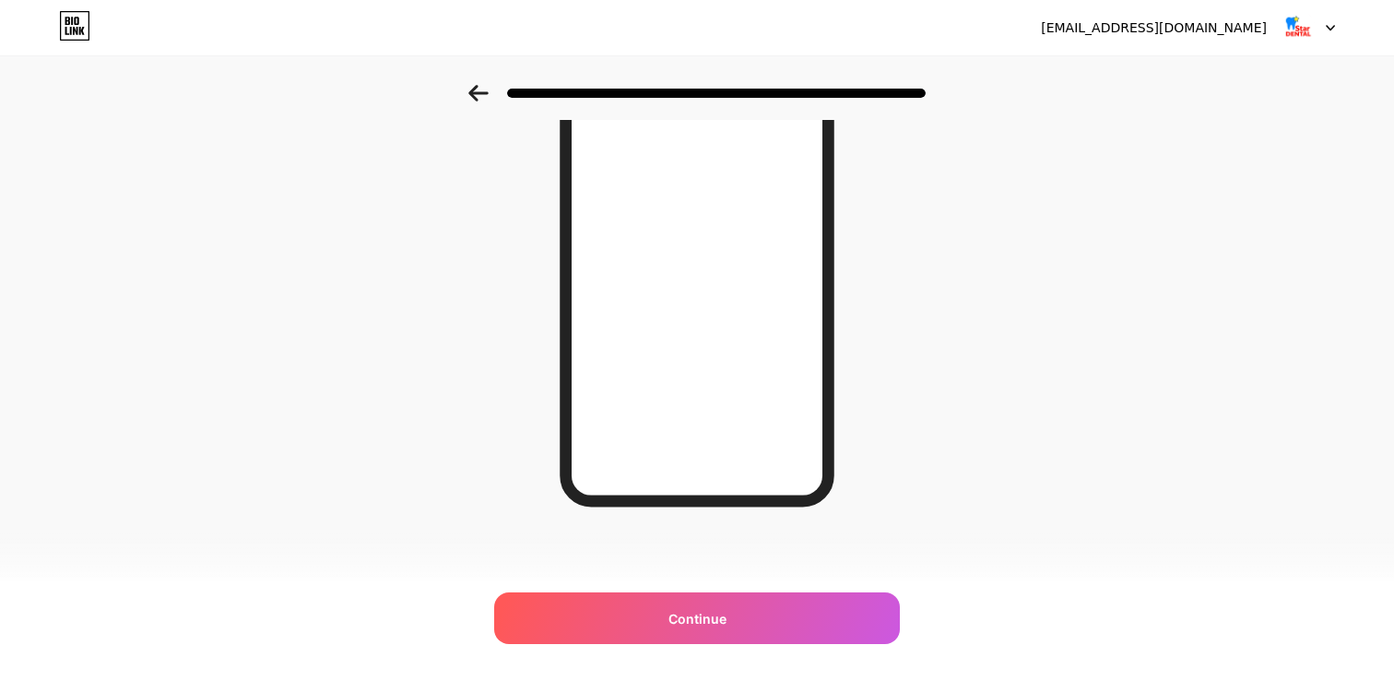
click at [671, 588] on div "Looking Good! Continue" at bounding box center [697, 246] width 323 height 722
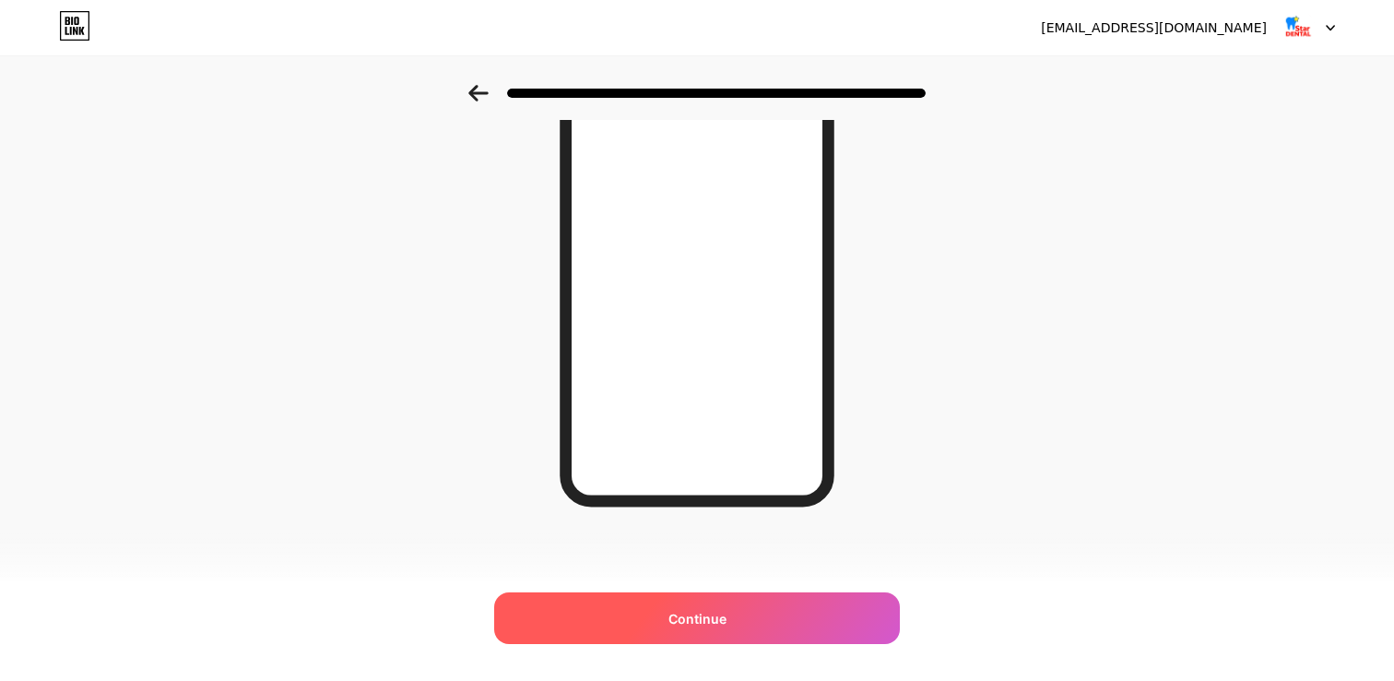
click at [631, 626] on div "Continue" at bounding box center [697, 618] width 406 height 52
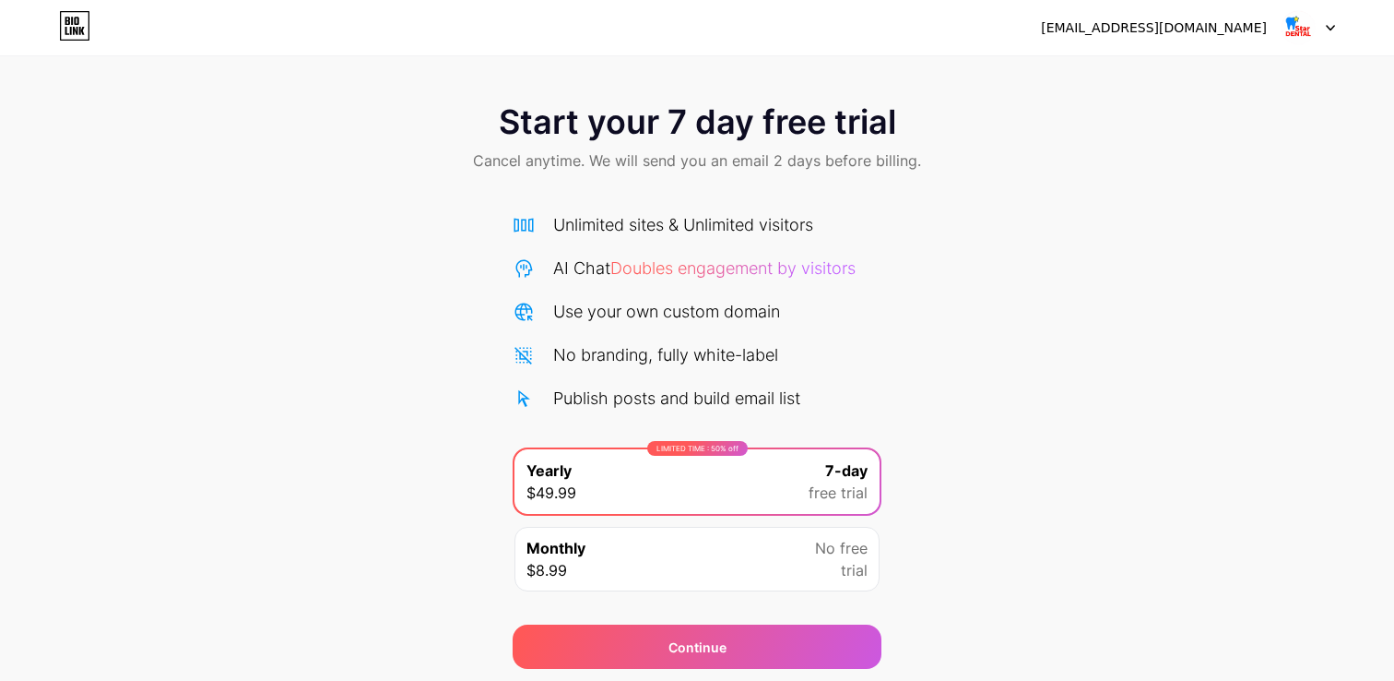
click at [559, 127] on span "Start your 7 day free trial" at bounding box center [697, 121] width 397 height 37
click at [650, 158] on span "Cancel anytime. We will send you an email 2 days before billing." at bounding box center [697, 160] width 448 height 22
click at [1246, 34] on div "[EMAIL_ADDRESS][DOMAIN_NAME]" at bounding box center [1154, 27] width 226 height 19
click at [1307, 34] on img at bounding box center [1298, 27] width 35 height 35
click at [1201, 33] on div "[EMAIL_ADDRESS][DOMAIN_NAME]" at bounding box center [1154, 27] width 226 height 19
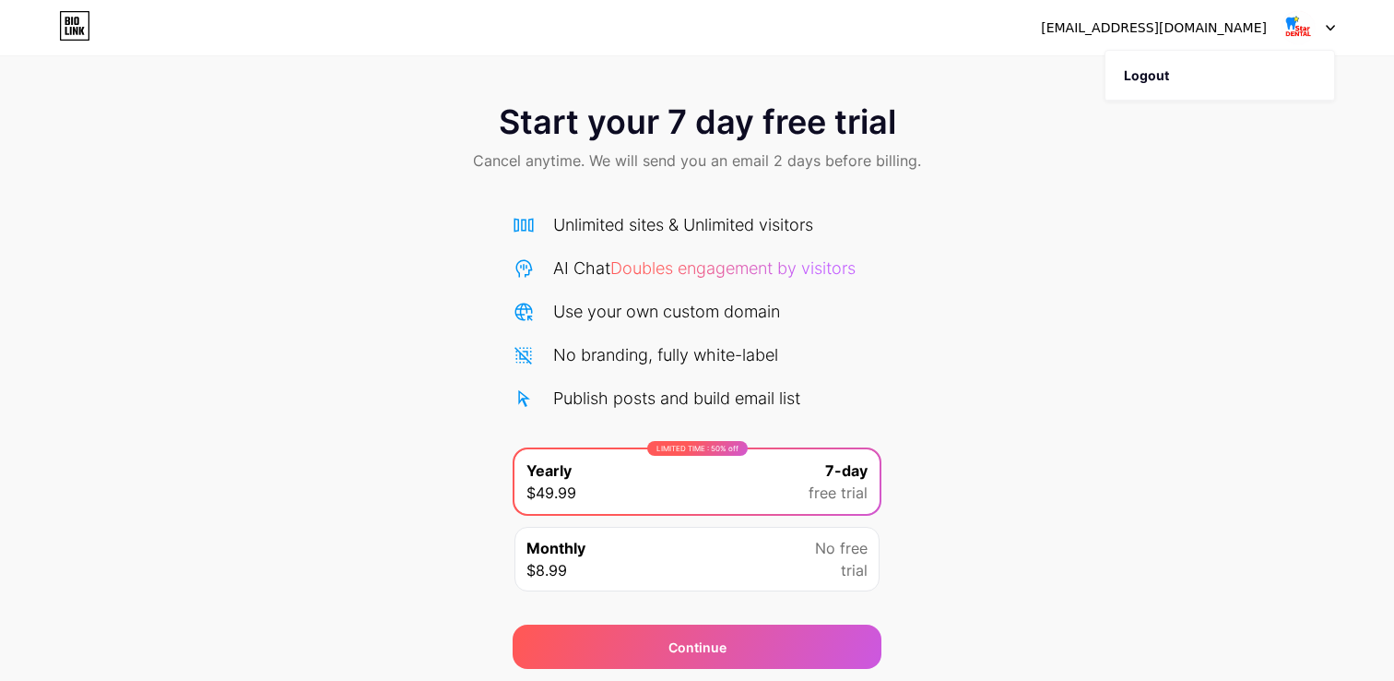
click at [91, 18] on div "[EMAIL_ADDRESS][DOMAIN_NAME] Logout" at bounding box center [697, 27] width 1394 height 33
click at [61, 29] on icon at bounding box center [75, 26] width 29 height 29
